Goal: Find specific fact: Find specific fact

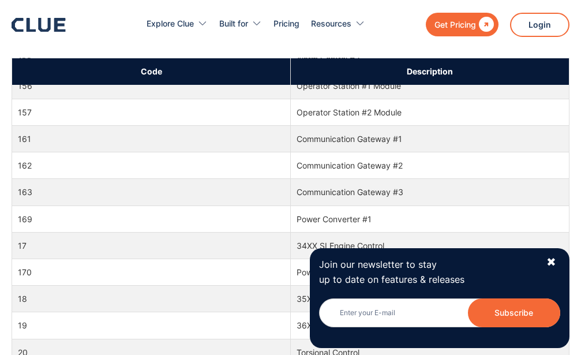
scroll to position [1455, 0]
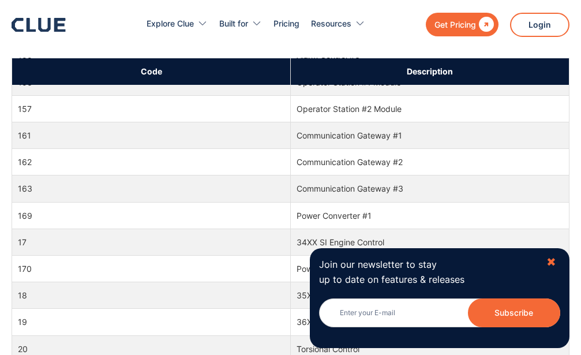
click at [555, 261] on div "✖" at bounding box center [551, 262] width 10 height 14
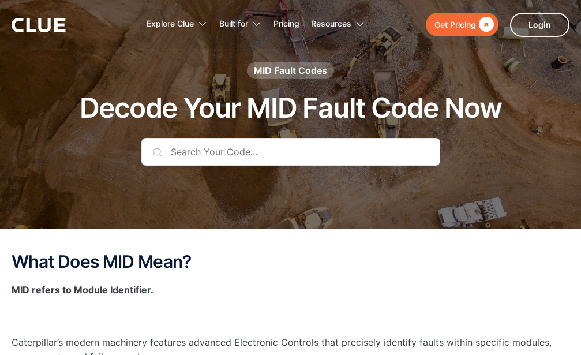
scroll to position [25, 0]
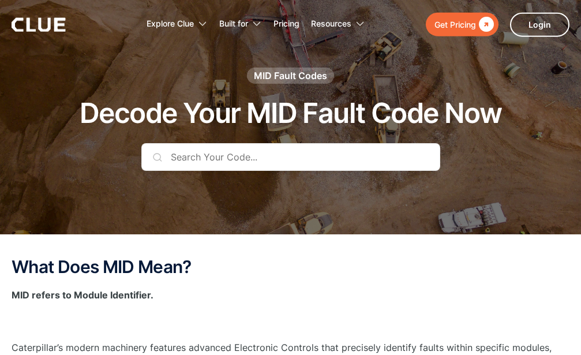
click at [247, 160] on input "text" at bounding box center [290, 157] width 299 height 28
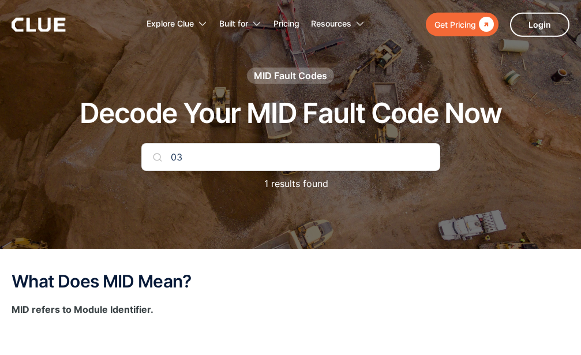
type input "0"
click at [157, 158] on img at bounding box center [157, 156] width 9 height 9
drag, startPoint x: 258, startPoint y: 156, endPoint x: 168, endPoint y: 162, distance: 90.1
click at [168, 162] on input "MID 36 CID 2 FMI 5" at bounding box center [290, 157] width 299 height 28
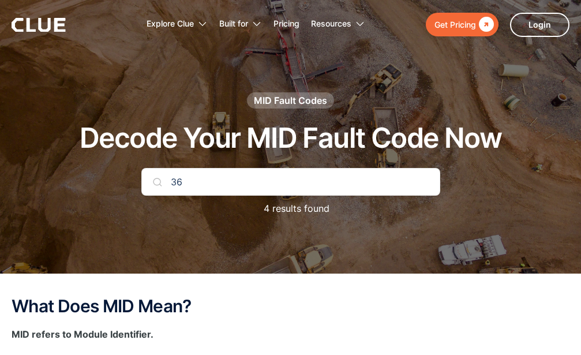
drag, startPoint x: 199, startPoint y: 176, endPoint x: 169, endPoint y: 179, distance: 30.2
click at [169, 179] on input "36" at bounding box center [290, 182] width 299 height 28
click at [170, 181] on input "2" at bounding box center [290, 182] width 299 height 28
drag, startPoint x: 190, startPoint y: 178, endPoint x: 159, endPoint y: 183, distance: 32.2
click at [159, 183] on input "2" at bounding box center [290, 182] width 299 height 28
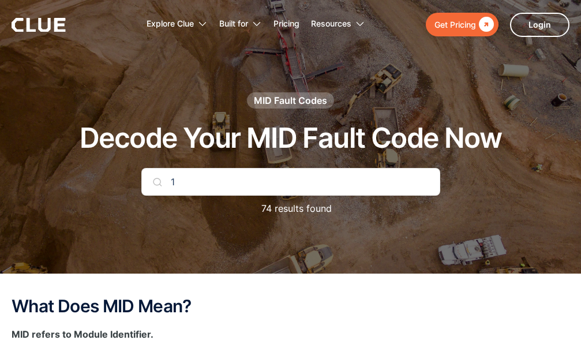
scroll to position [1481, 0]
type input "17"
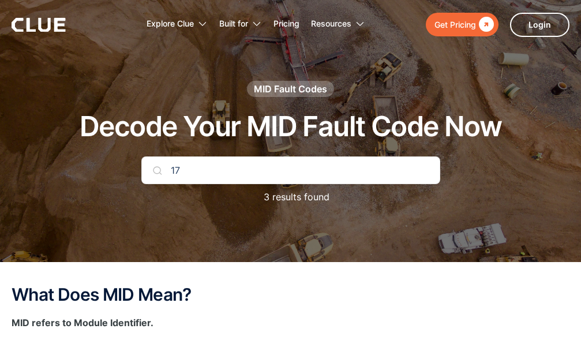
scroll to position [0, 0]
